Goal: Information Seeking & Learning: Learn about a topic

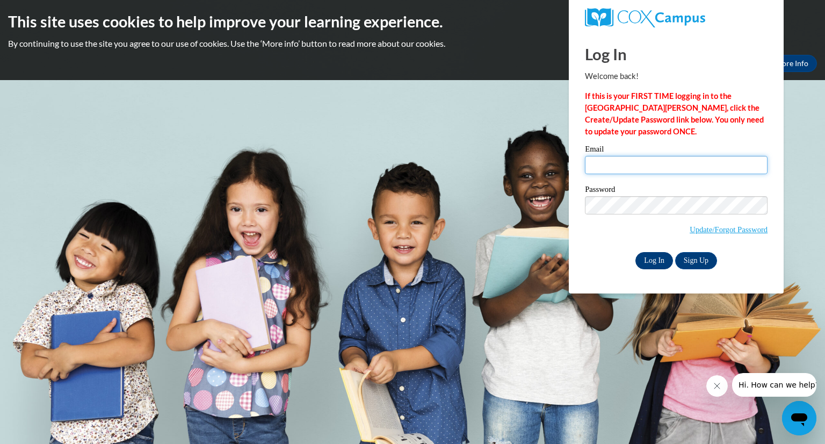
type input "araasch@greenfield.k12.wi.us"
click at [653, 258] on input "Log In" at bounding box center [654, 260] width 38 height 17
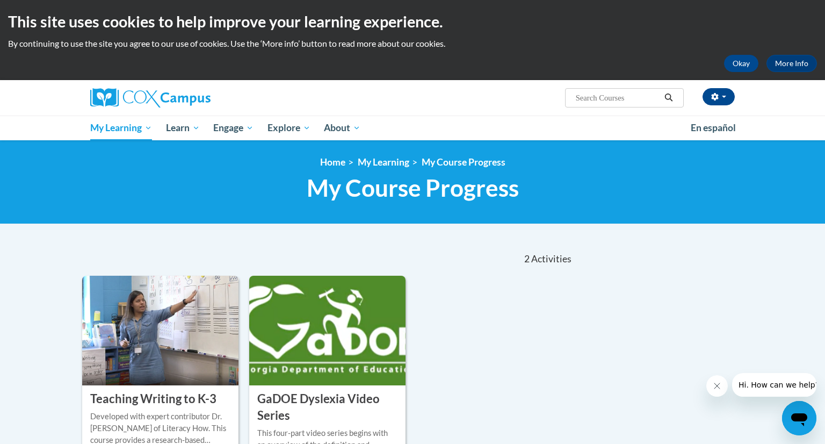
click at [636, 103] on input "Search..." at bounding box center [618, 97] width 86 height 13
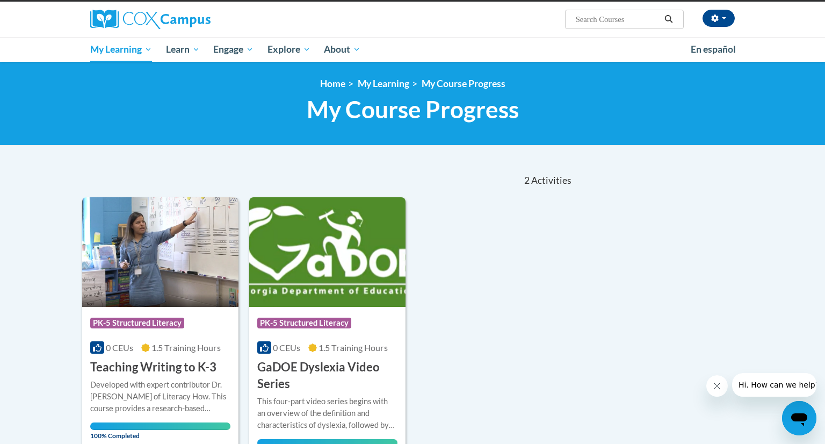
scroll to position [82, 0]
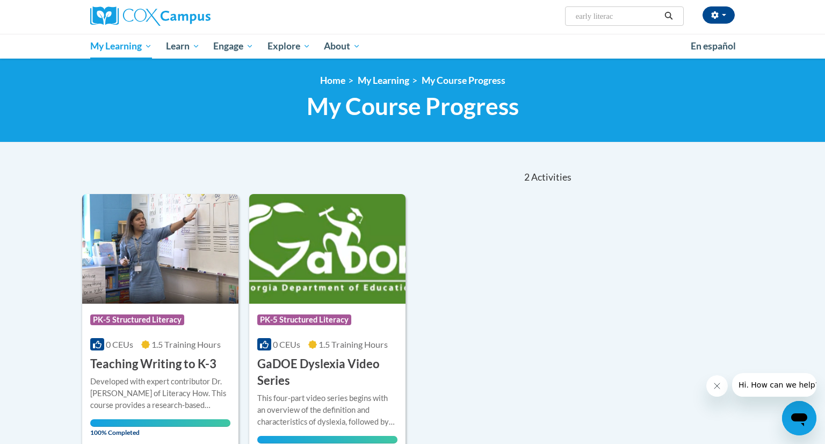
type input "early literacy"
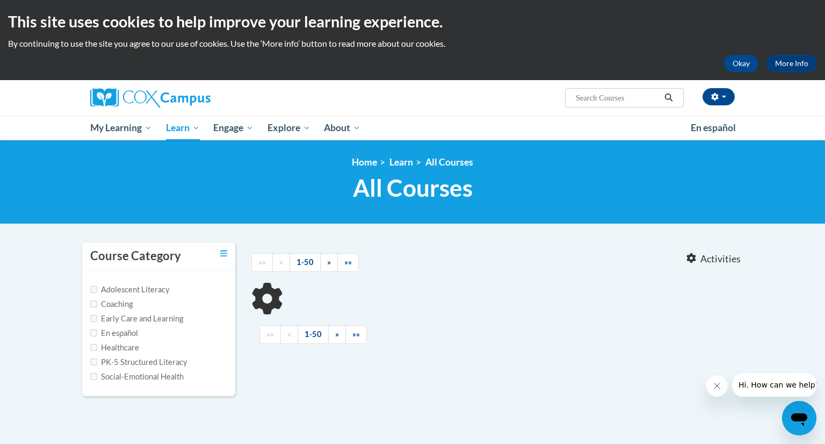
type input "early literacy"
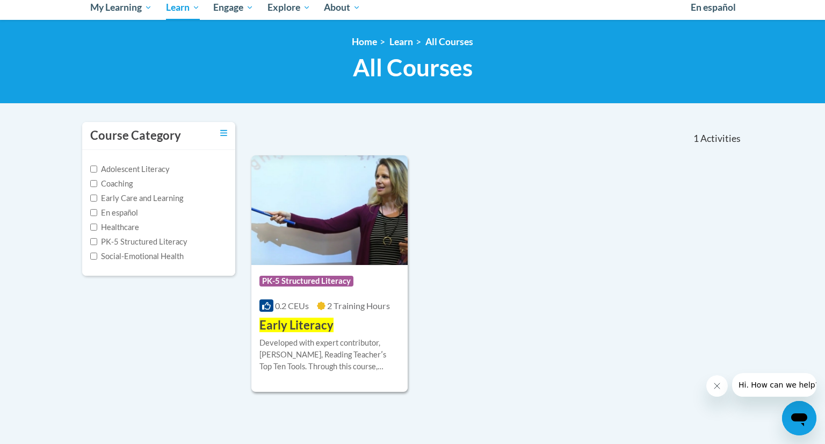
scroll to position [120, 0]
click at [329, 272] on div "Course Category: PK-5 Structured Literacy" at bounding box center [329, 282] width 140 height 24
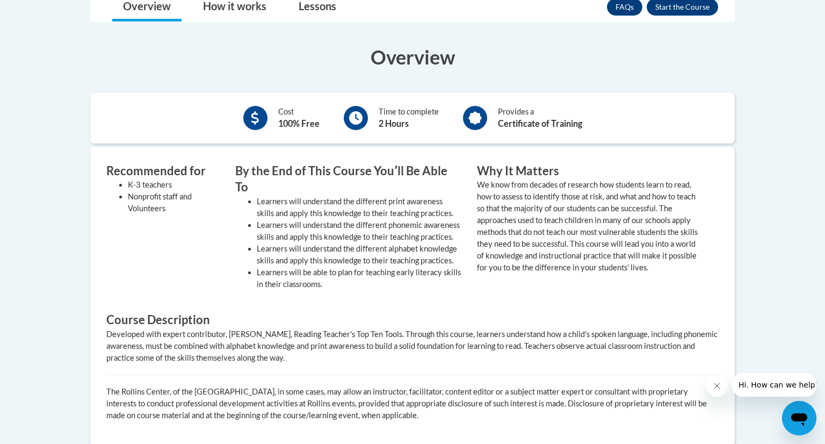
scroll to position [348, 0]
